Goal: Task Accomplishment & Management: Complete application form

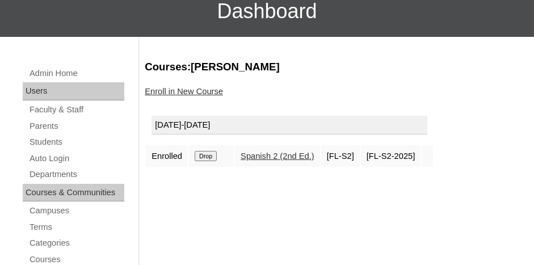
scroll to position [113, 0]
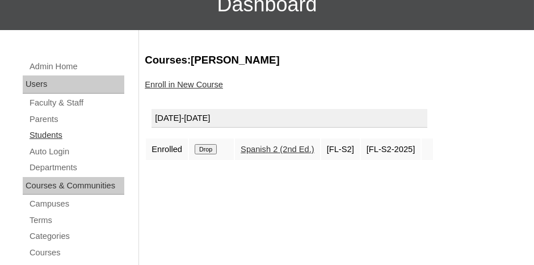
click at [39, 132] on link "Students" at bounding box center [76, 135] width 96 height 14
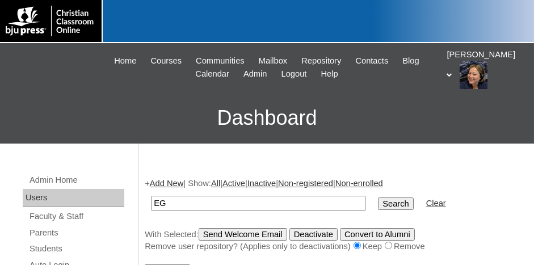
type input "E"
type input "78324339"
click at [378, 197] on input "Search" at bounding box center [395, 203] width 35 height 12
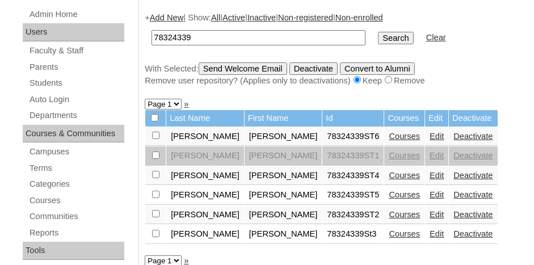
scroll to position [170, 0]
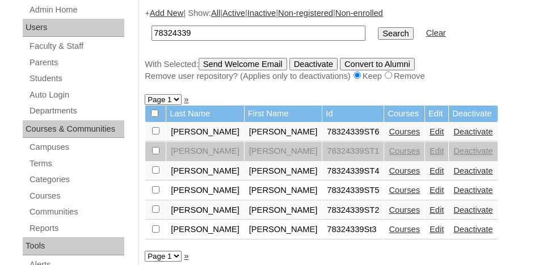
click at [156, 128] on input "checkbox" at bounding box center [155, 130] width 7 height 7
checkbox input "true"
click at [388, 130] on link "Courses" at bounding box center [403, 131] width 31 height 9
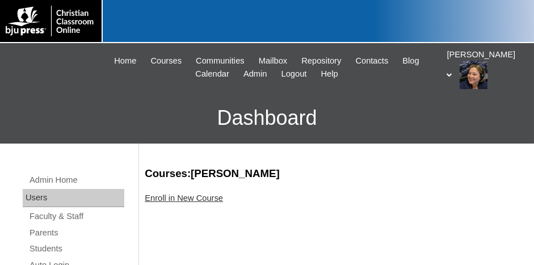
click at [200, 198] on link "Enroll in New Course" at bounding box center [184, 197] width 78 height 9
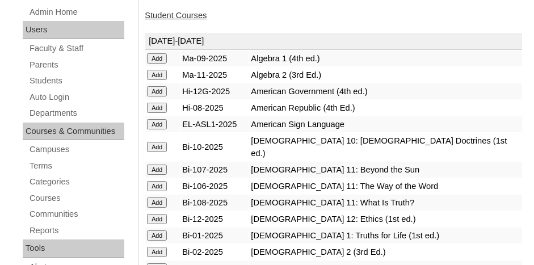
scroll to position [170, 0]
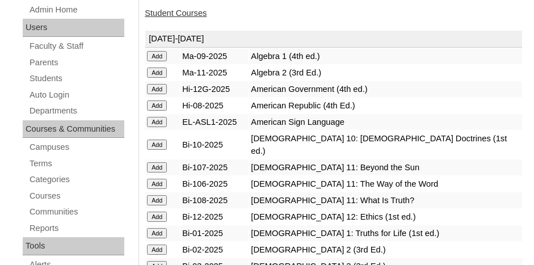
click at [164, 61] on input "Add" at bounding box center [157, 56] width 20 height 10
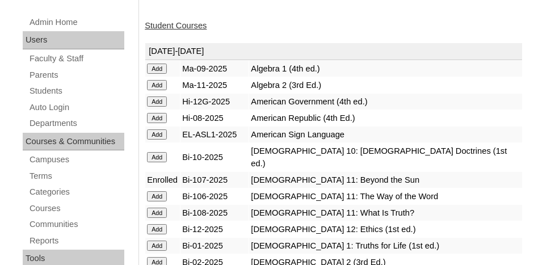
scroll to position [170, 0]
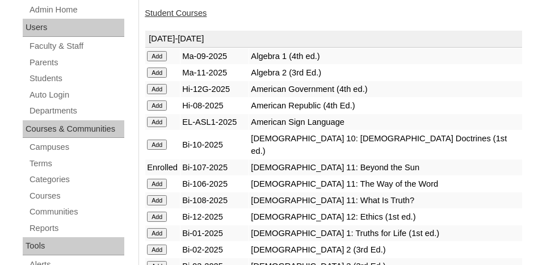
click at [159, 61] on input "Add" at bounding box center [157, 56] width 20 height 10
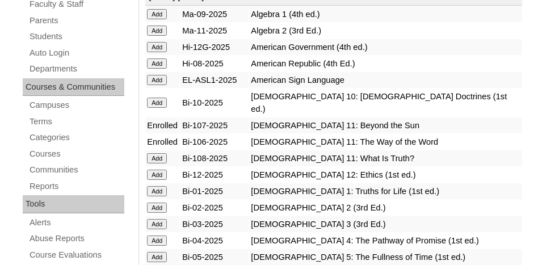
scroll to position [227, 0]
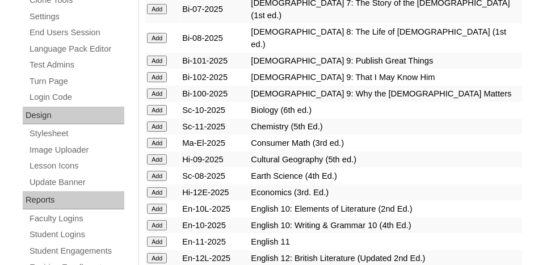
scroll to position [510, 0]
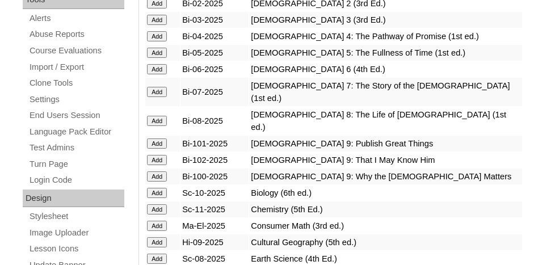
scroll to position [454, 0]
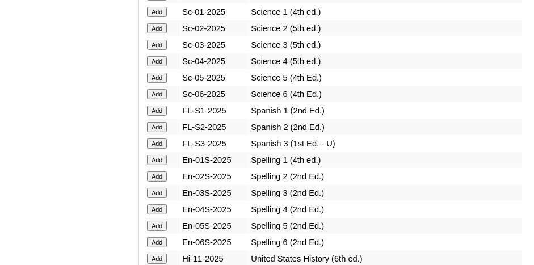
scroll to position [1588, 0]
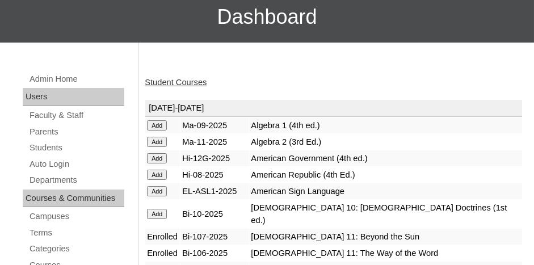
scroll to position [113, 0]
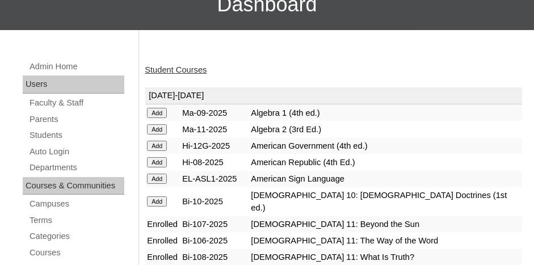
click at [157, 118] on input "Add" at bounding box center [157, 113] width 20 height 10
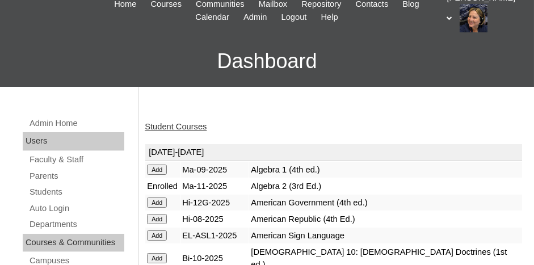
scroll to position [57, 0]
click at [189, 122] on link "Student Courses" at bounding box center [176, 126] width 62 height 9
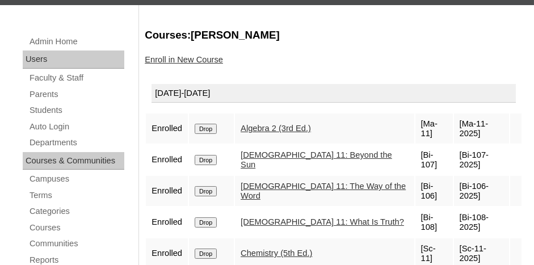
scroll to position [170, 0]
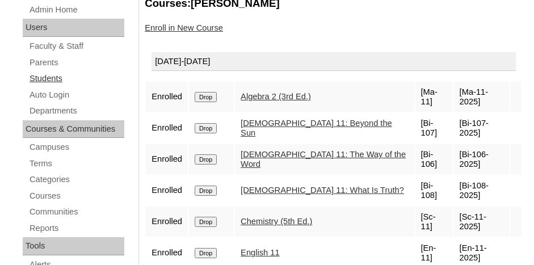
click at [46, 80] on link "Students" at bounding box center [76, 78] width 96 height 14
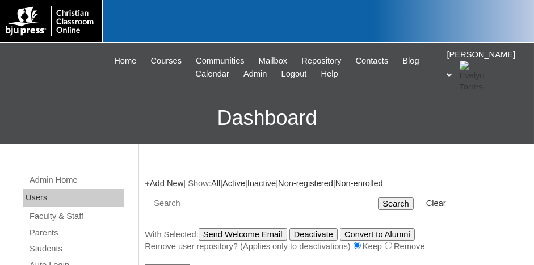
click at [176, 184] on link "Add New" at bounding box center [166, 183] width 33 height 9
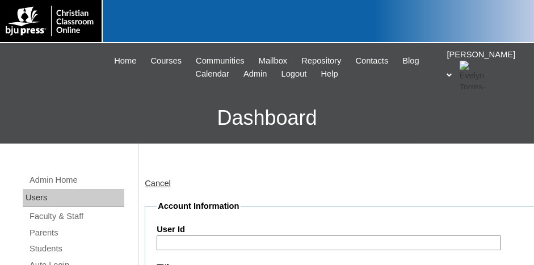
drag, startPoint x: 188, startPoint y: 241, endPoint x: 205, endPoint y: 239, distance: 17.2
click at [188, 241] on input "User Id" at bounding box center [329, 242] width 344 height 15
click at [203, 238] on input "User Id" at bounding box center [329, 242] width 344 height 15
paste input "78324339st6"
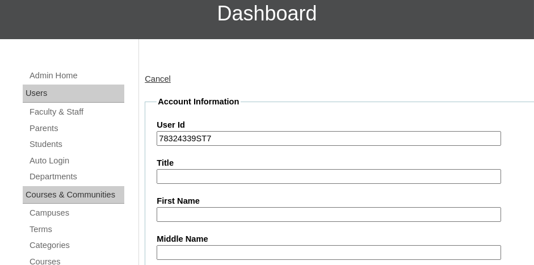
scroll to position [170, 0]
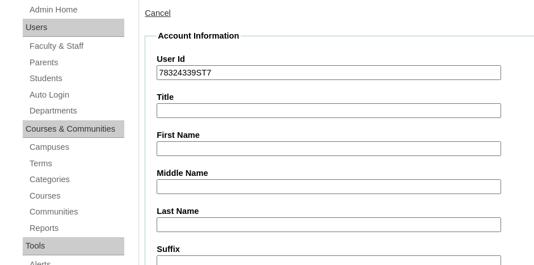
type input "78324339ST7"
click at [184, 145] on input "First Name" at bounding box center [329, 148] width 344 height 15
type input "Diesel"
type input "Elliott"
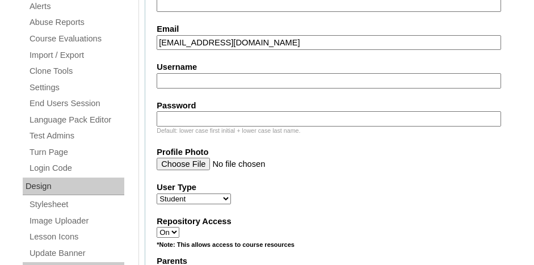
scroll to position [447, 0]
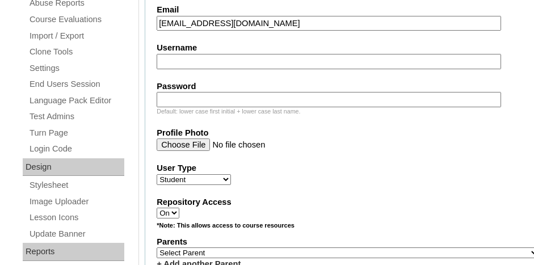
type input "dieselElliott6@gmail.com"
click at [250, 247] on select "Select Parent , Fautanu, Ma 1, 1 23-24 accountMorgan, Jason 6th Street Mennonit…" at bounding box center [348, 252] width 382 height 11
select select "36633"
click at [157, 247] on select "Select Parent , Fautanu, Ma 1, 1 23-24 accountMorgan, Jason 6th Street Mennonit…" at bounding box center [348, 252] width 382 height 11
click at [278, 188] on fieldset "Account Information User Id 78324339ST7 Title First Name Diesel Middle Name Las…" at bounding box center [348, 220] width 406 height 935
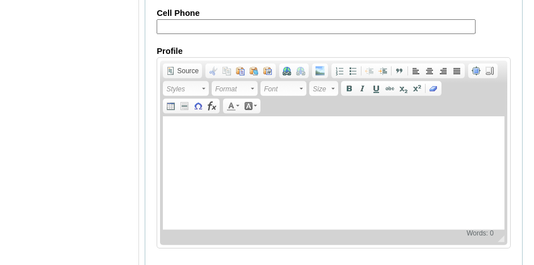
scroll to position [1486, 0]
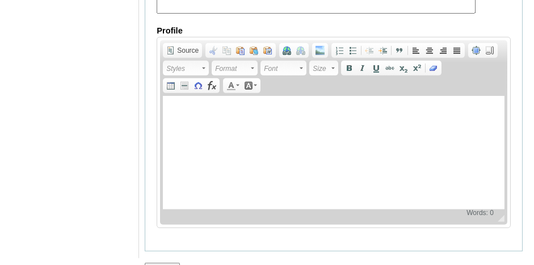
click at [162, 263] on input "Submit" at bounding box center [162, 269] width 35 height 12
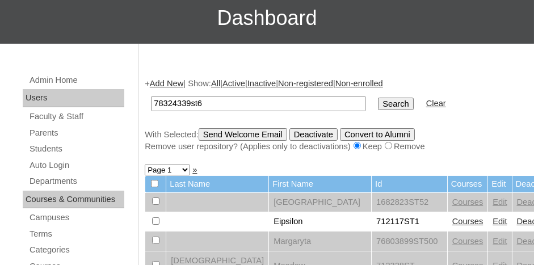
scroll to position [113, 0]
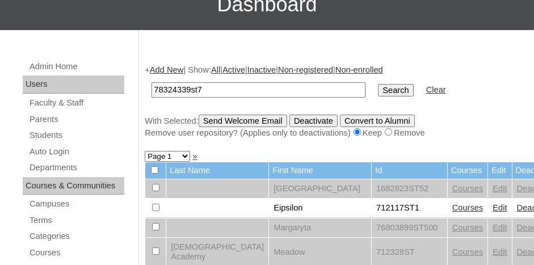
type input "78324339st7"
click at [378, 84] on input "Search" at bounding box center [395, 90] width 35 height 12
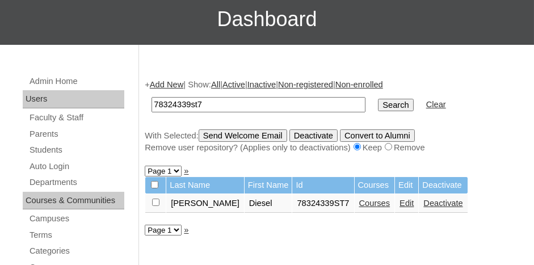
scroll to position [113, 0]
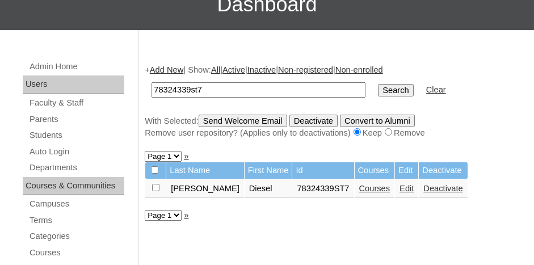
click at [359, 185] on link "Courses" at bounding box center [374, 188] width 31 height 9
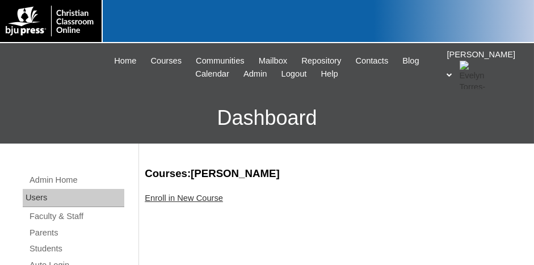
click at [202, 198] on link "Enroll in New Course" at bounding box center [184, 197] width 78 height 9
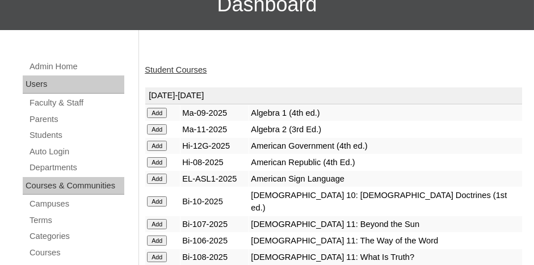
scroll to position [170, 0]
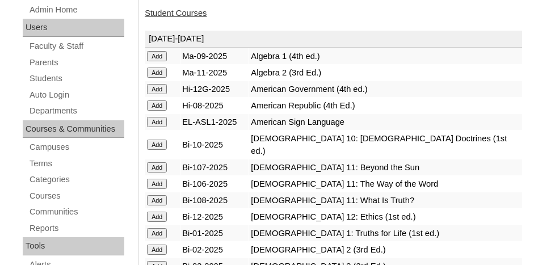
click at [156, 61] on input "Add" at bounding box center [157, 56] width 20 height 10
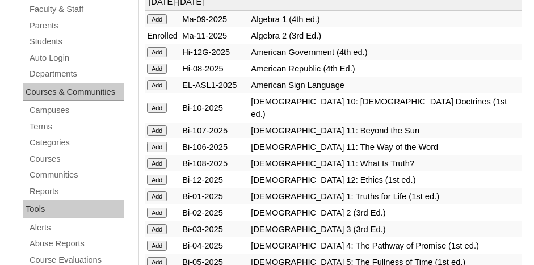
scroll to position [170, 0]
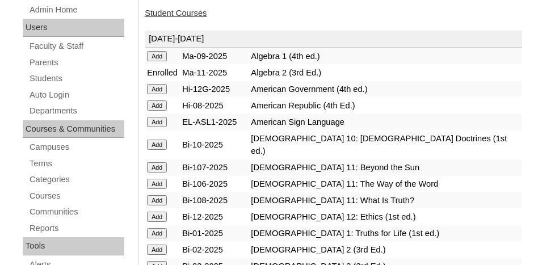
click at [159, 61] on input "Add" at bounding box center [157, 56] width 20 height 10
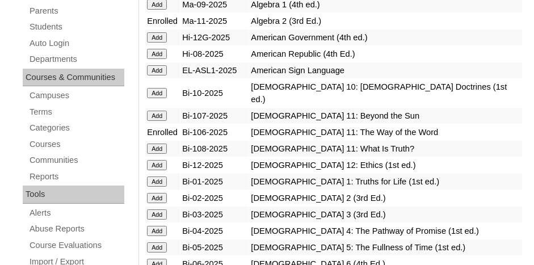
scroll to position [284, 0]
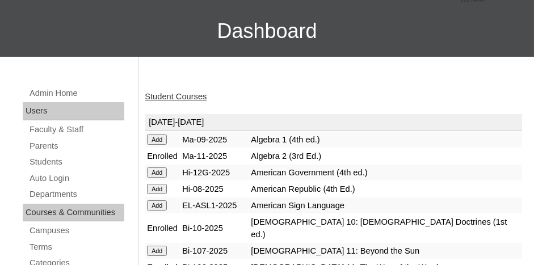
scroll to position [170, 0]
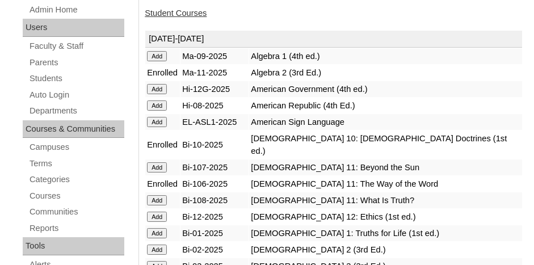
click at [158, 61] on input "Add" at bounding box center [157, 56] width 20 height 10
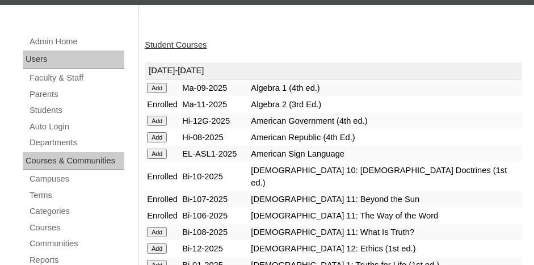
scroll to position [170, 0]
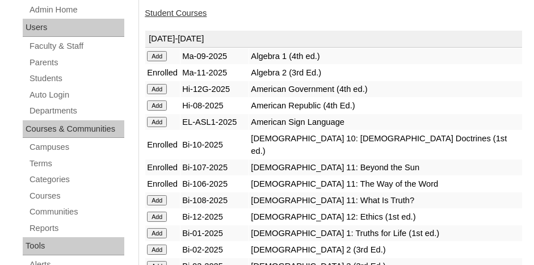
drag, startPoint x: 162, startPoint y: 185, endPoint x: 153, endPoint y: 148, distance: 38.0
click at [162, 61] on input "Add" at bounding box center [157, 56] width 20 height 10
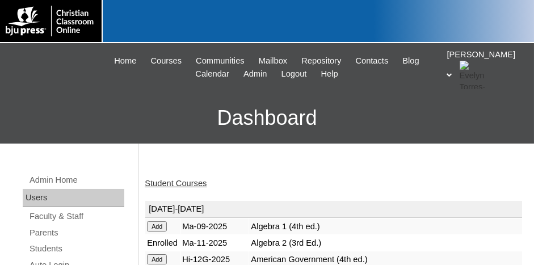
click at [178, 182] on link "Student Courses" at bounding box center [176, 183] width 62 height 9
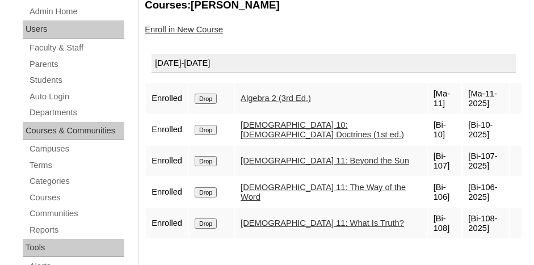
scroll to position [170, 0]
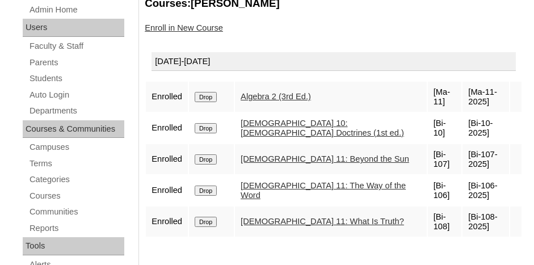
click at [210, 102] on input "Drop" at bounding box center [206, 97] width 22 height 10
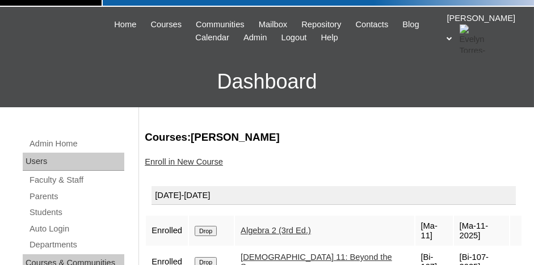
scroll to position [170, 0]
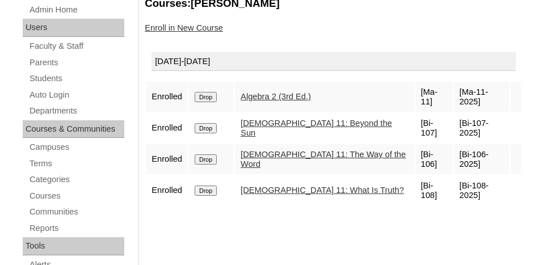
click at [166, 27] on link "Enroll in New Course" at bounding box center [184, 27] width 78 height 9
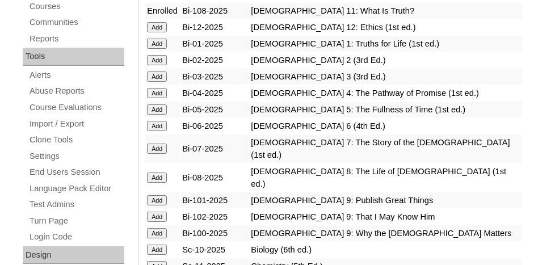
scroll to position [397, 0]
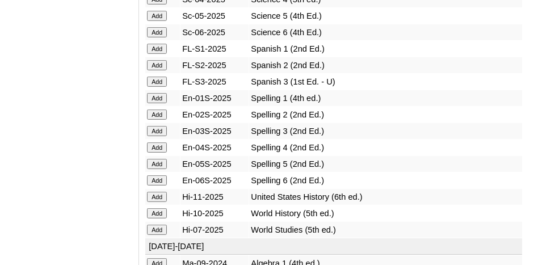
scroll to position [1588, 0]
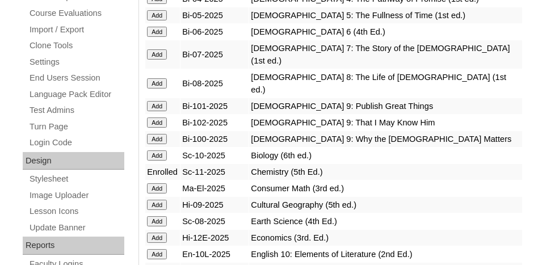
scroll to position [510, 0]
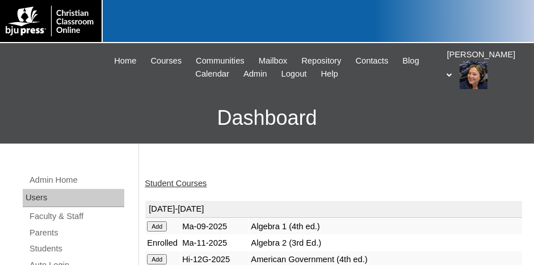
click at [185, 182] on link "Student Courses" at bounding box center [176, 183] width 62 height 9
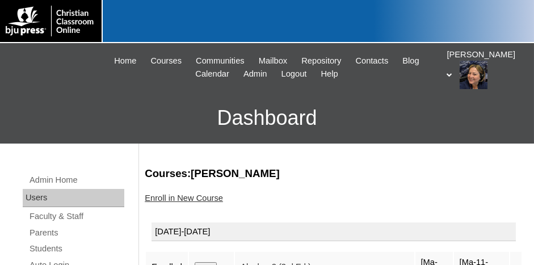
click at [470, 61] on div "[PERSON_NAME] My Profile My Settings Logout" at bounding box center [485, 69] width 76 height 40
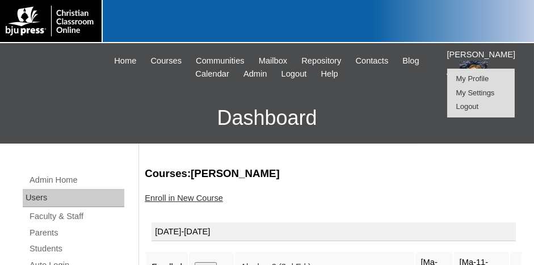
click at [476, 105] on span "Logout" at bounding box center [467, 106] width 23 height 9
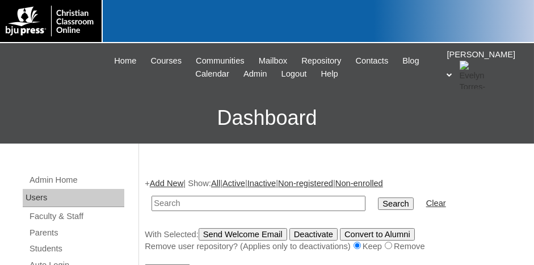
click at [471, 62] on div "[PERSON_NAME] My Profile My Settings Logout" at bounding box center [485, 69] width 76 height 40
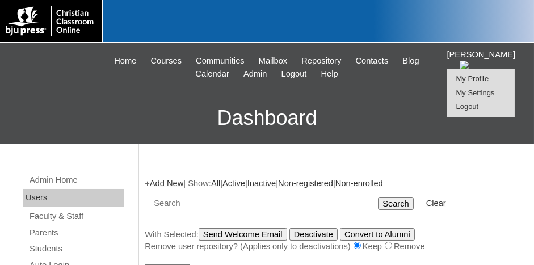
click at [470, 104] on span "Logout" at bounding box center [467, 106] width 23 height 9
